Goal: Transaction & Acquisition: Book appointment/travel/reservation

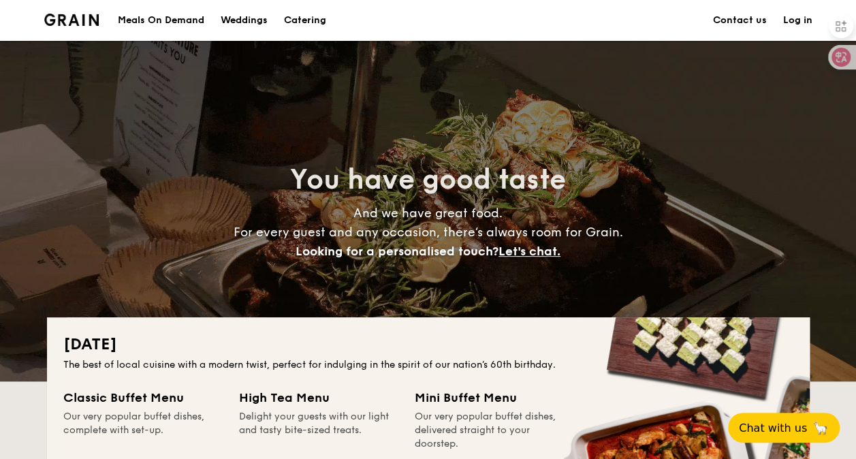
click at [253, 17] on div "Weddings" at bounding box center [244, 20] width 47 height 41
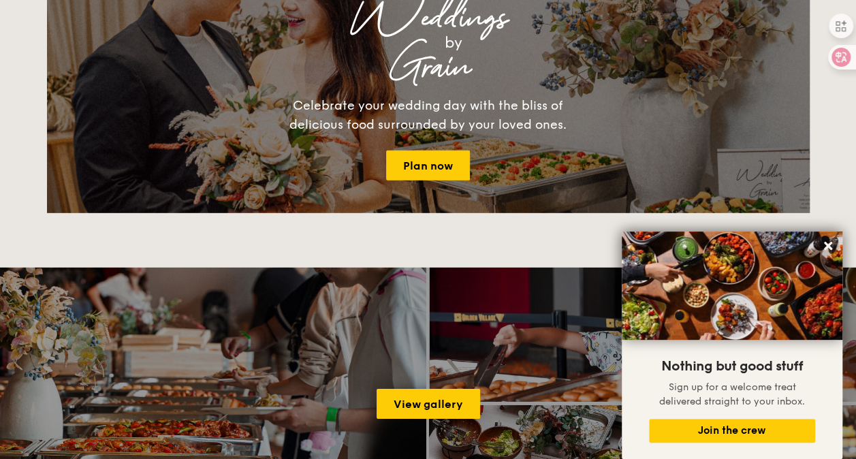
scroll to position [1880, 0]
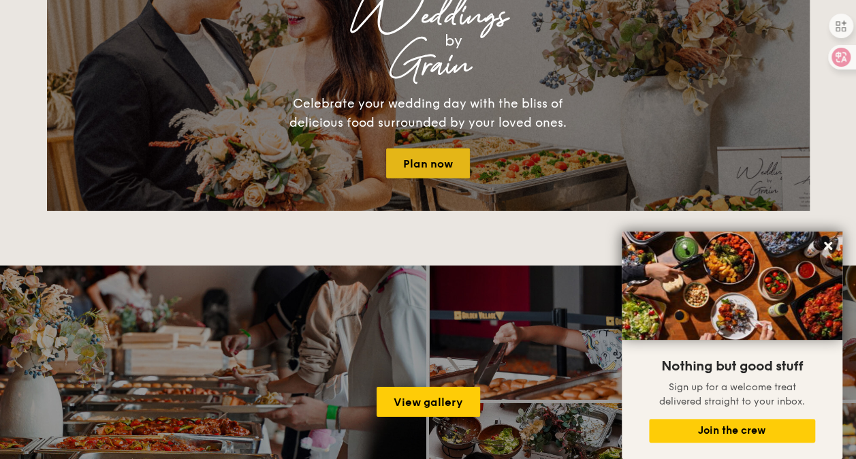
click at [401, 160] on link "Plan now" at bounding box center [428, 163] width 84 height 30
